Goal: Navigation & Orientation: Go to known website

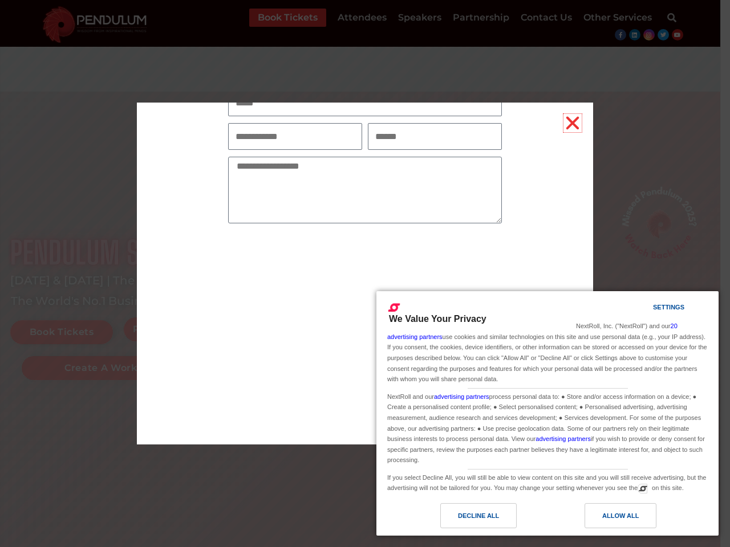
click at [572, 123] on icon "Close" at bounding box center [572, 123] width 18 height 18
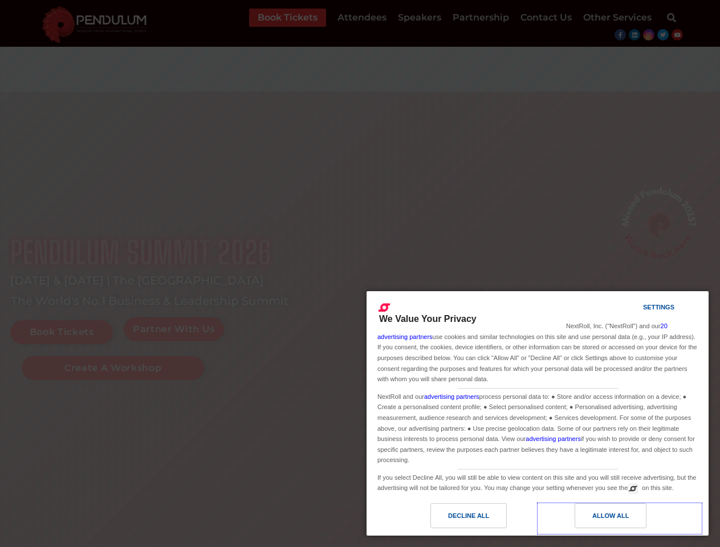
click at [620, 516] on div "Allow All" at bounding box center [610, 516] width 36 height 13
